Goal: Browse casually

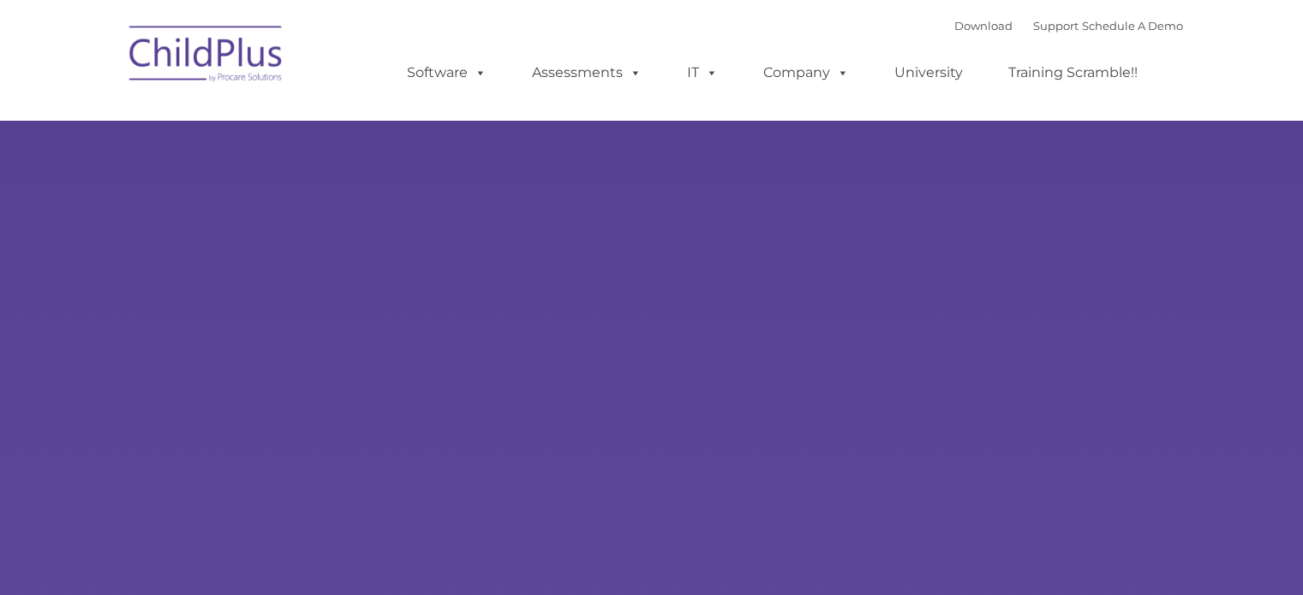
select select "MEDIUM"
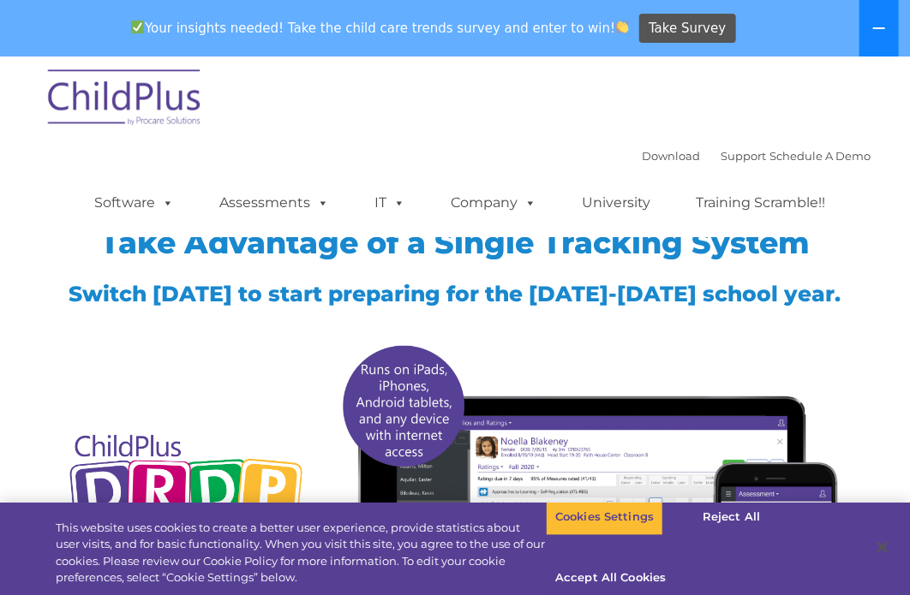
click at [883, 25] on icon at bounding box center [879, 28] width 14 height 14
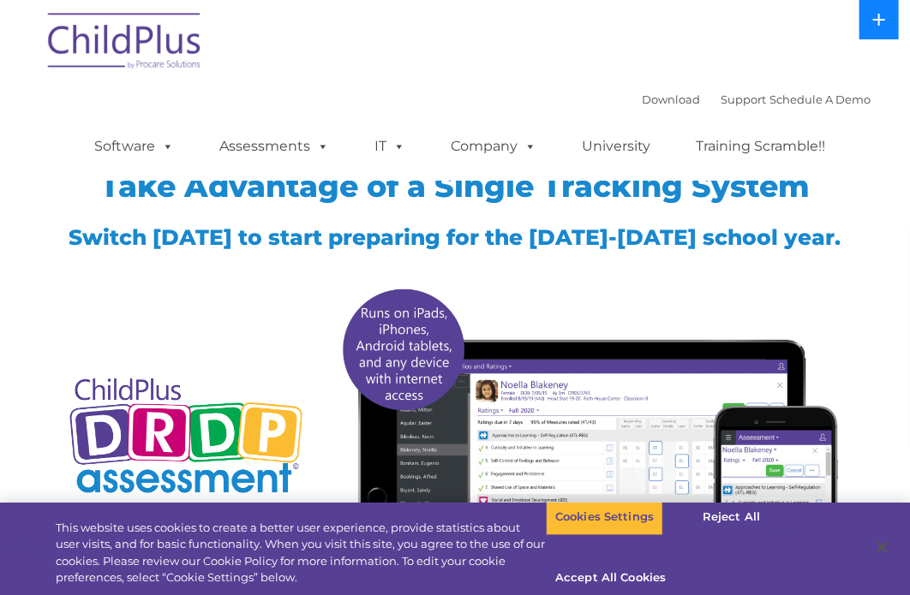
click at [881, 23] on icon at bounding box center [879, 20] width 14 height 14
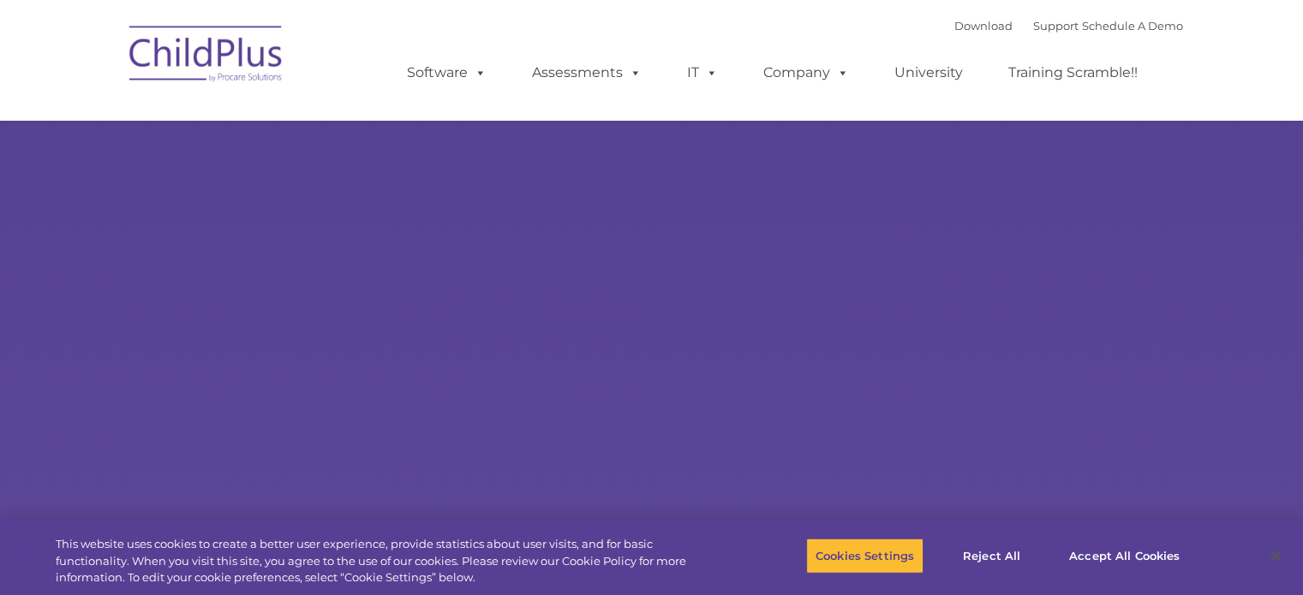
select select "MEDIUM"
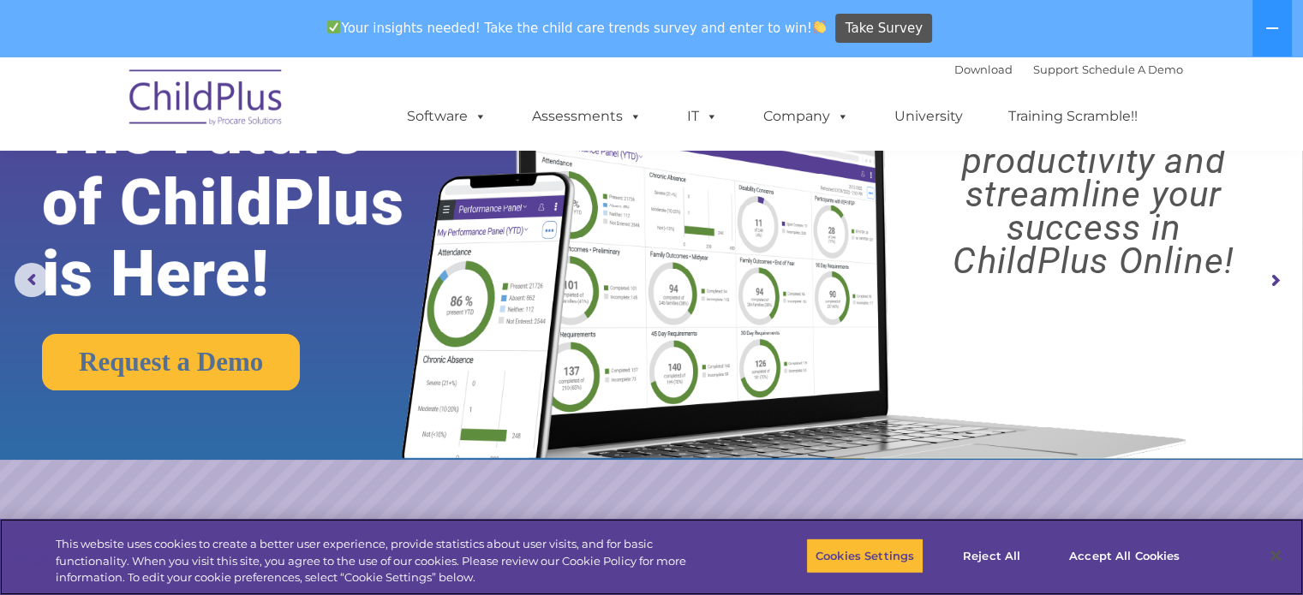
scroll to position [106, 0]
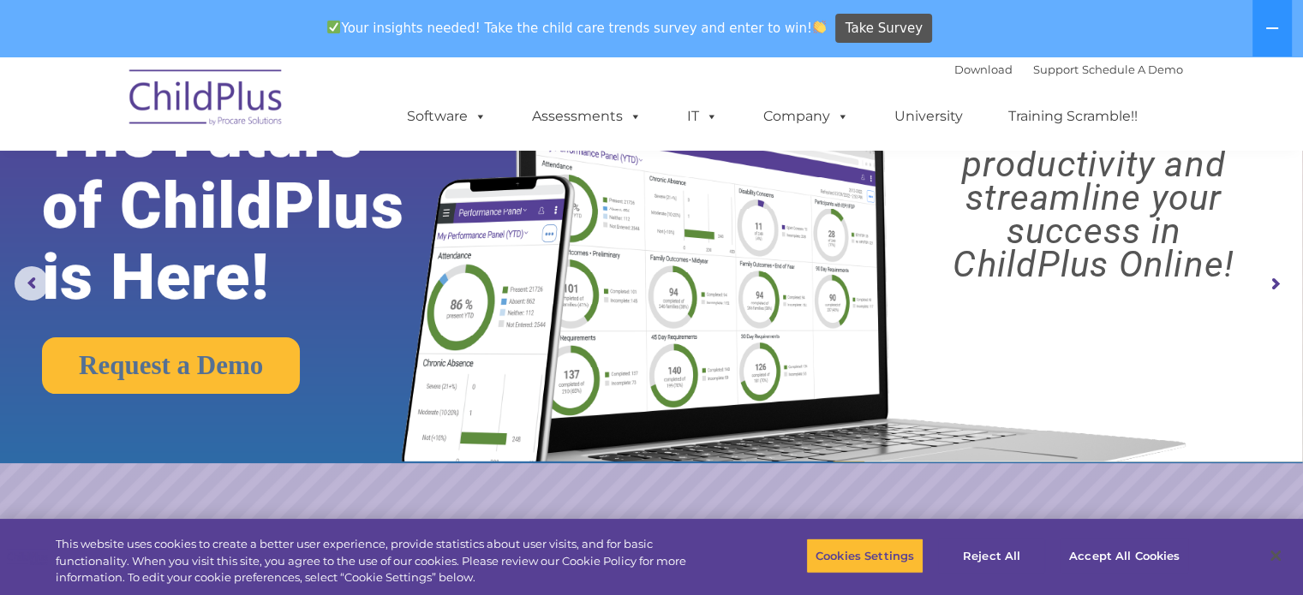
click at [1275, 281] on rs-arrow at bounding box center [1274, 284] width 34 height 34
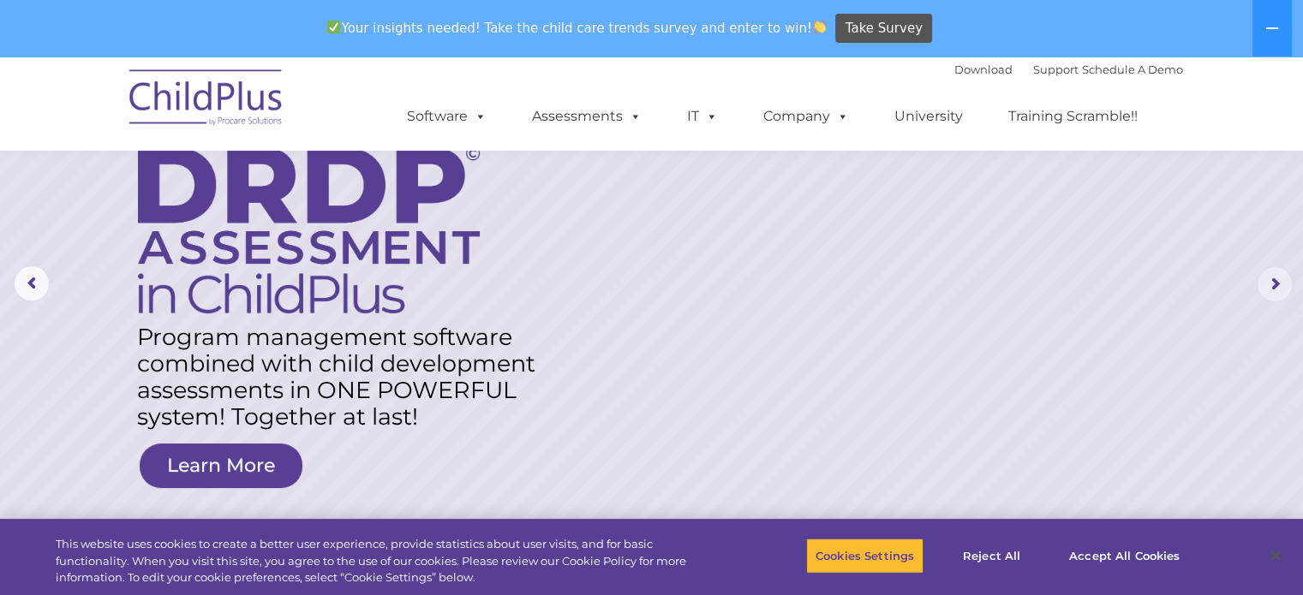
click at [1275, 281] on rs-arrow at bounding box center [1274, 284] width 34 height 34
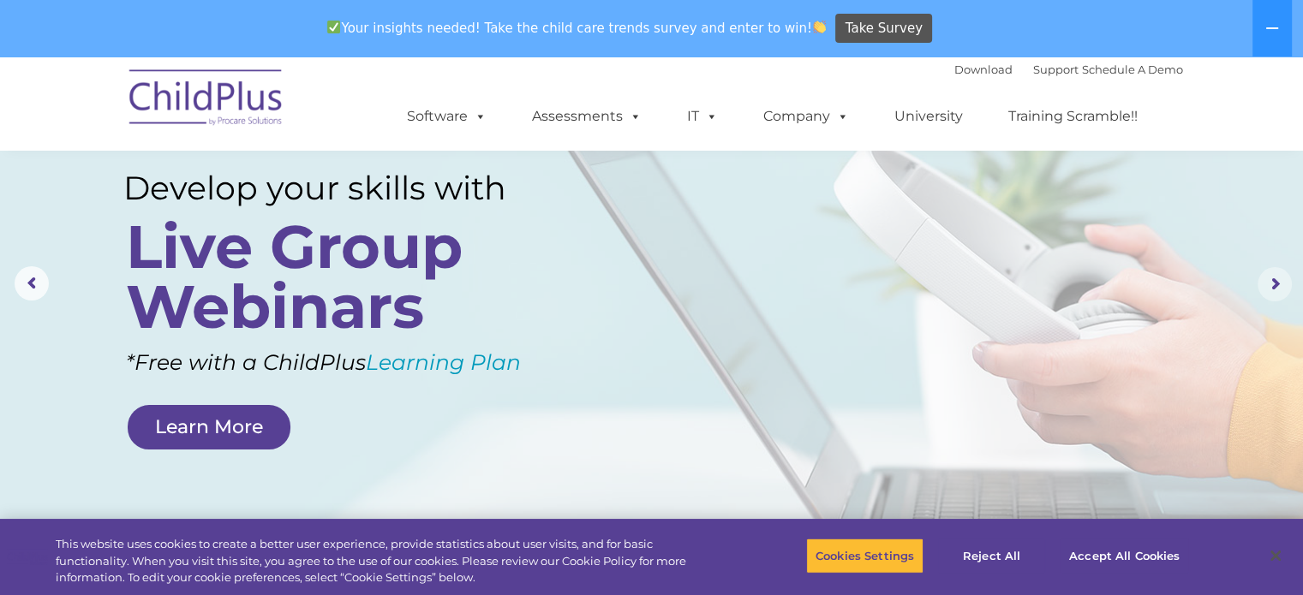
click at [1275, 281] on rs-arrow at bounding box center [1274, 284] width 34 height 34
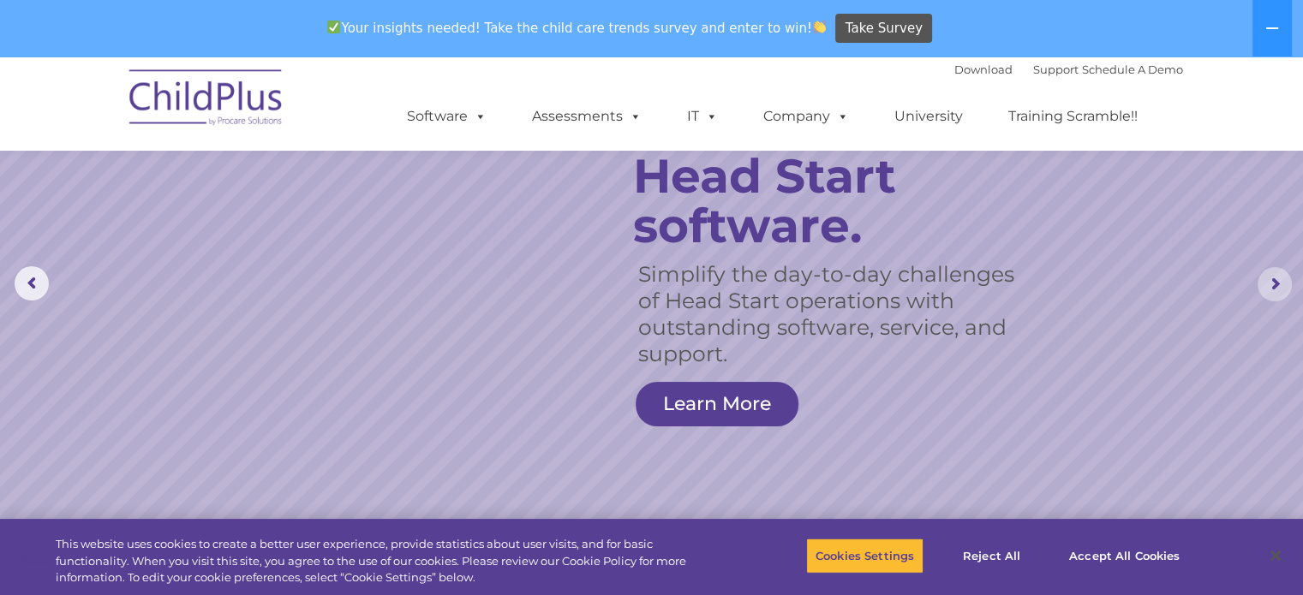
click at [1272, 284] on rs-arrow at bounding box center [1274, 284] width 34 height 34
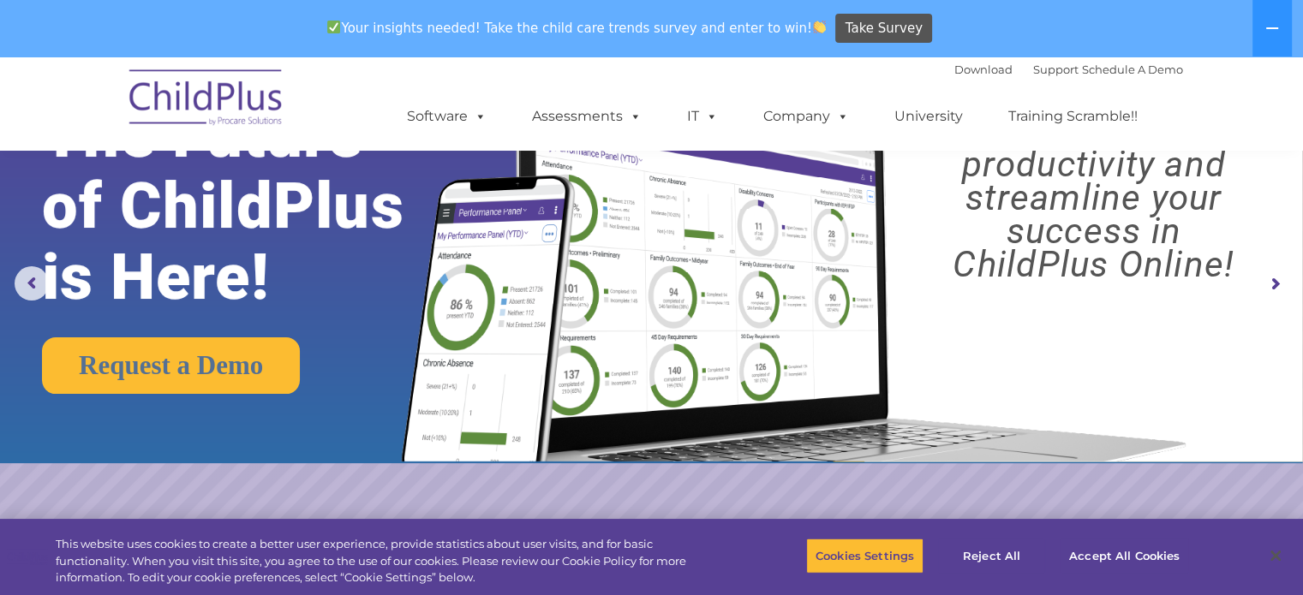
scroll to position [54, 0]
